Goal: Find specific page/section: Find specific page/section

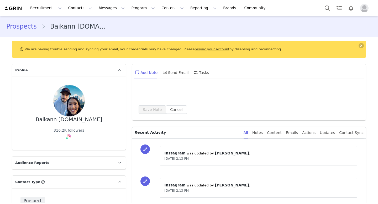
type input "+1 ([GEOGRAPHIC_DATA])"
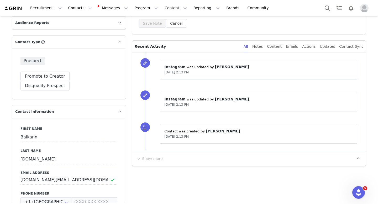
click at [232, 70] on p "⁨ Instagram ⁩ was updated by ⁨ [PERSON_NAME] ⁩." at bounding box center [258, 67] width 188 height 6
click at [232, 69] on span "[PERSON_NAME]" at bounding box center [232, 67] width 34 height 4
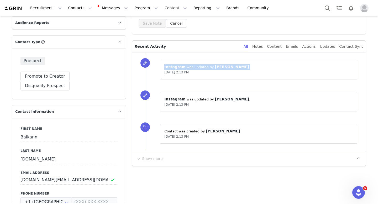
click at [232, 69] on span "[PERSON_NAME]" at bounding box center [232, 67] width 34 height 4
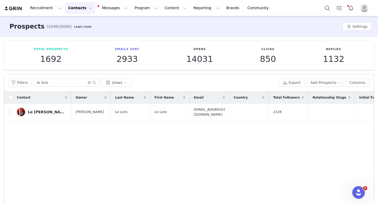
scroll to position [0, 475]
